Goal: Information Seeking & Learning: Learn about a topic

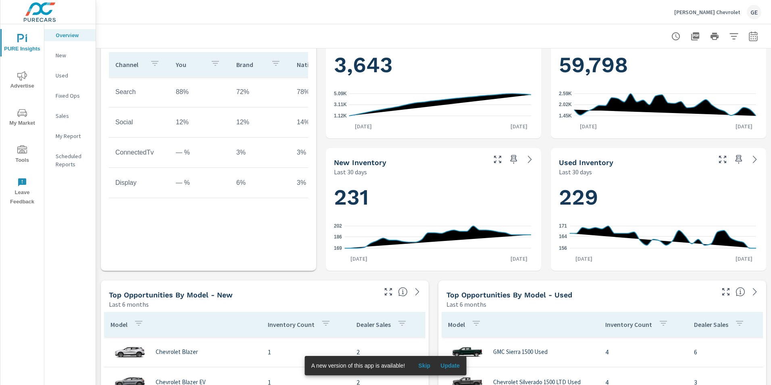
scroll to position [282, 0]
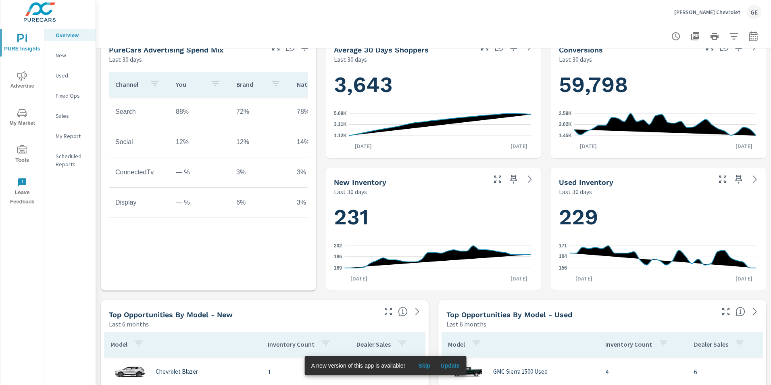
click at [31, 114] on span "My Market" at bounding box center [22, 118] width 39 height 20
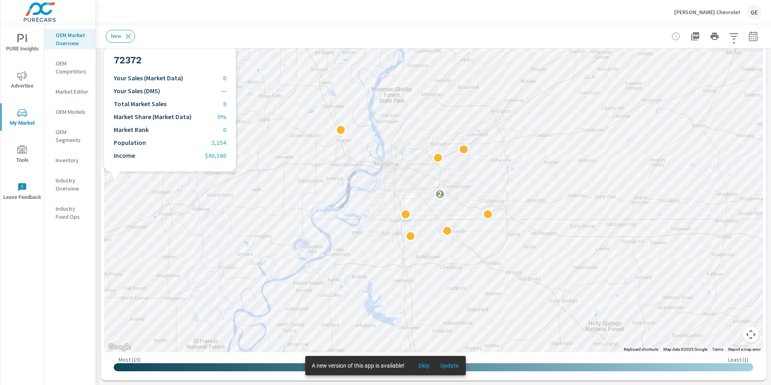
scroll to position [40, 0]
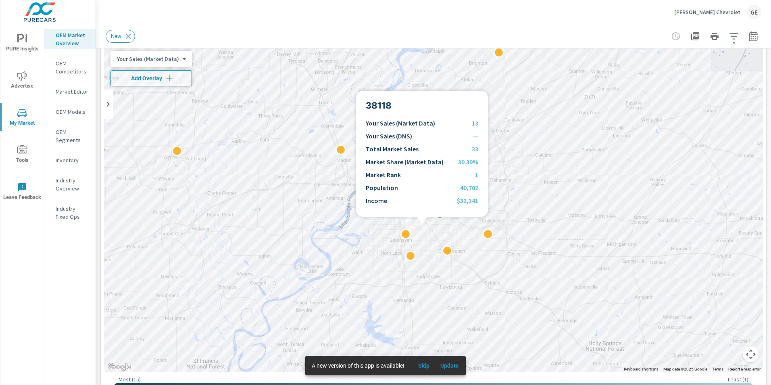
click at [422, 226] on div "2" at bounding box center [433, 208] width 659 height 328
